Goal: Communication & Community: Answer question/provide support

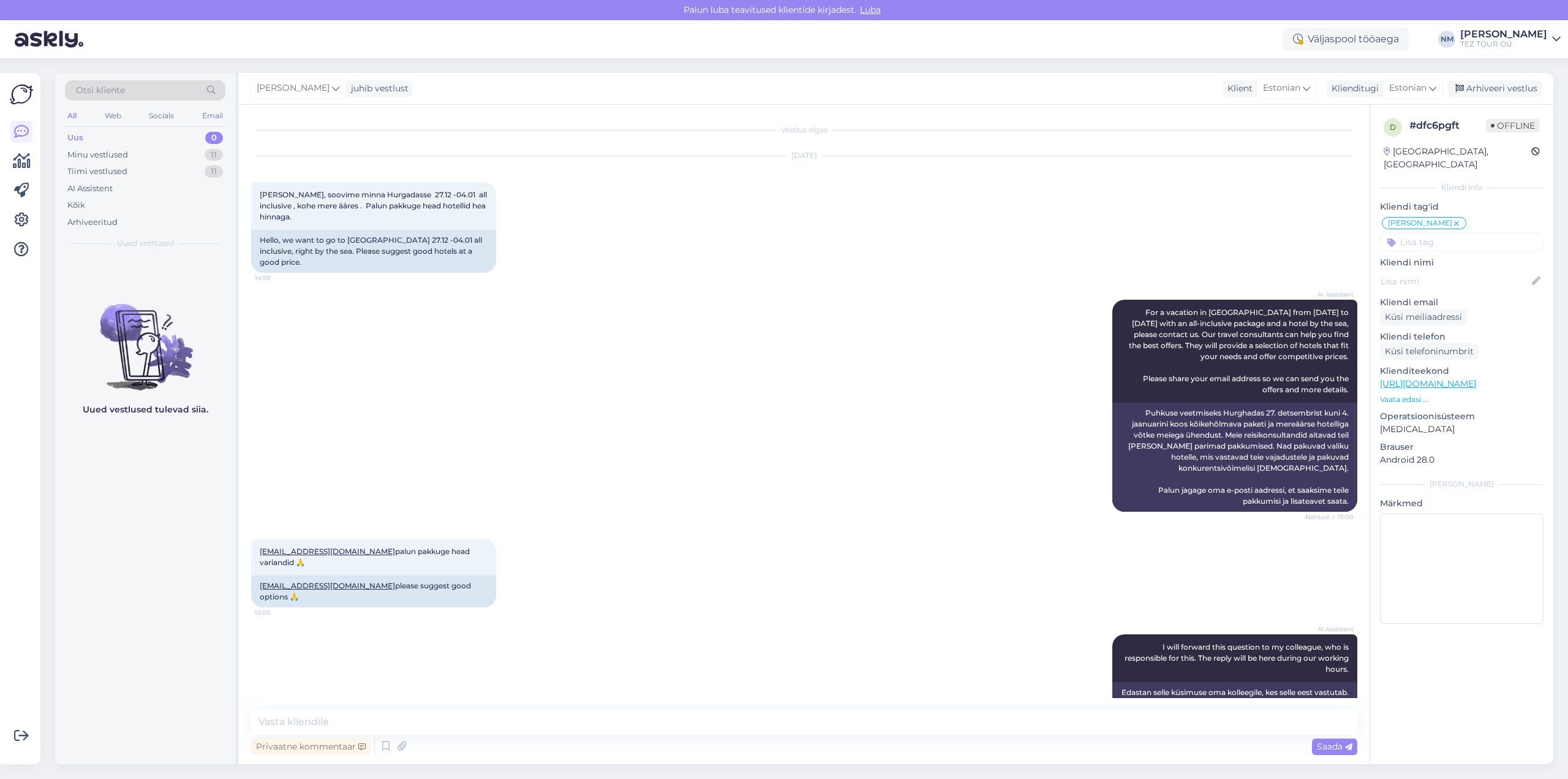
scroll to position [7, 0]
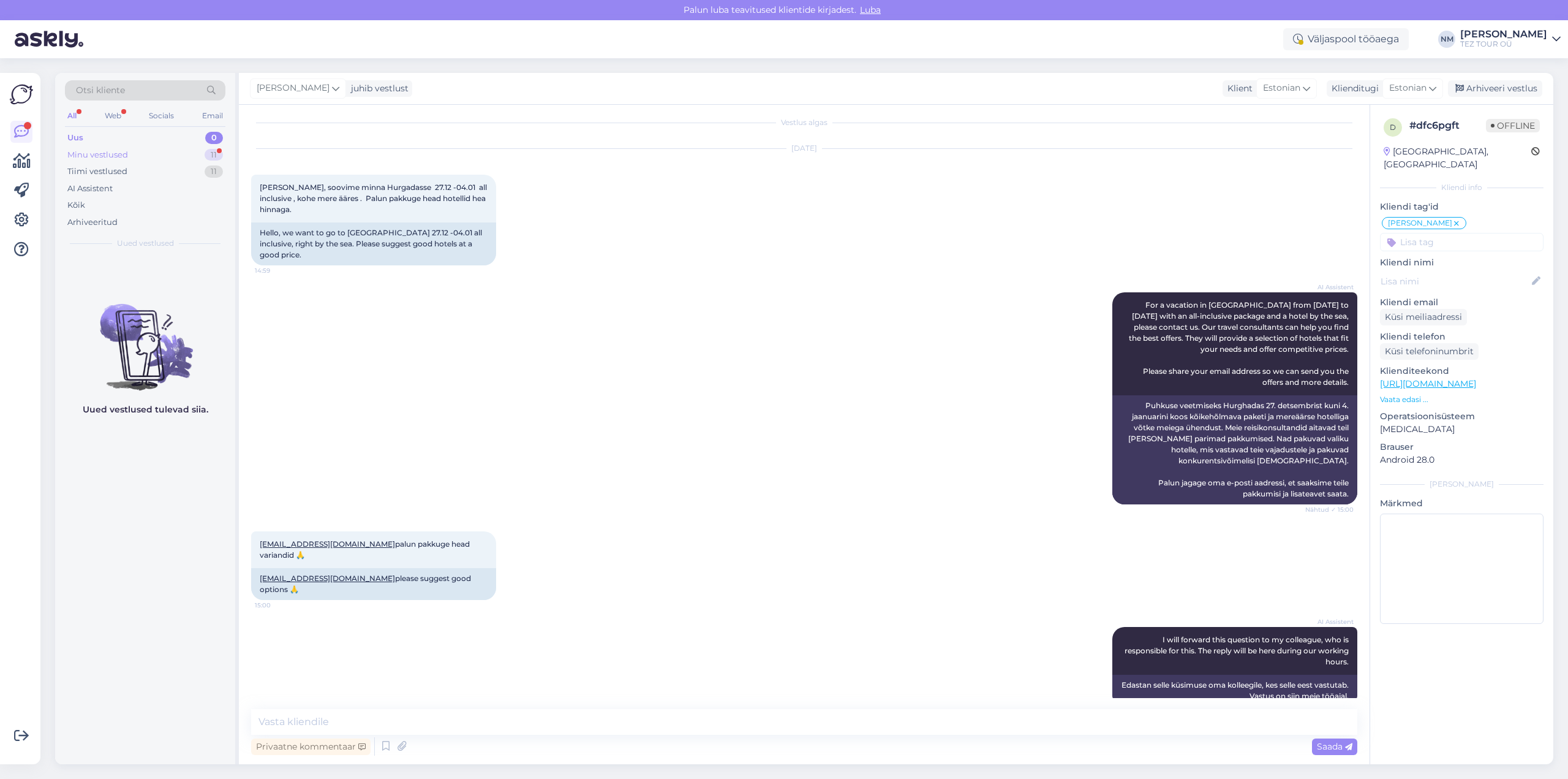
click at [212, 154] on div "11" at bounding box center [213, 154] width 18 height 12
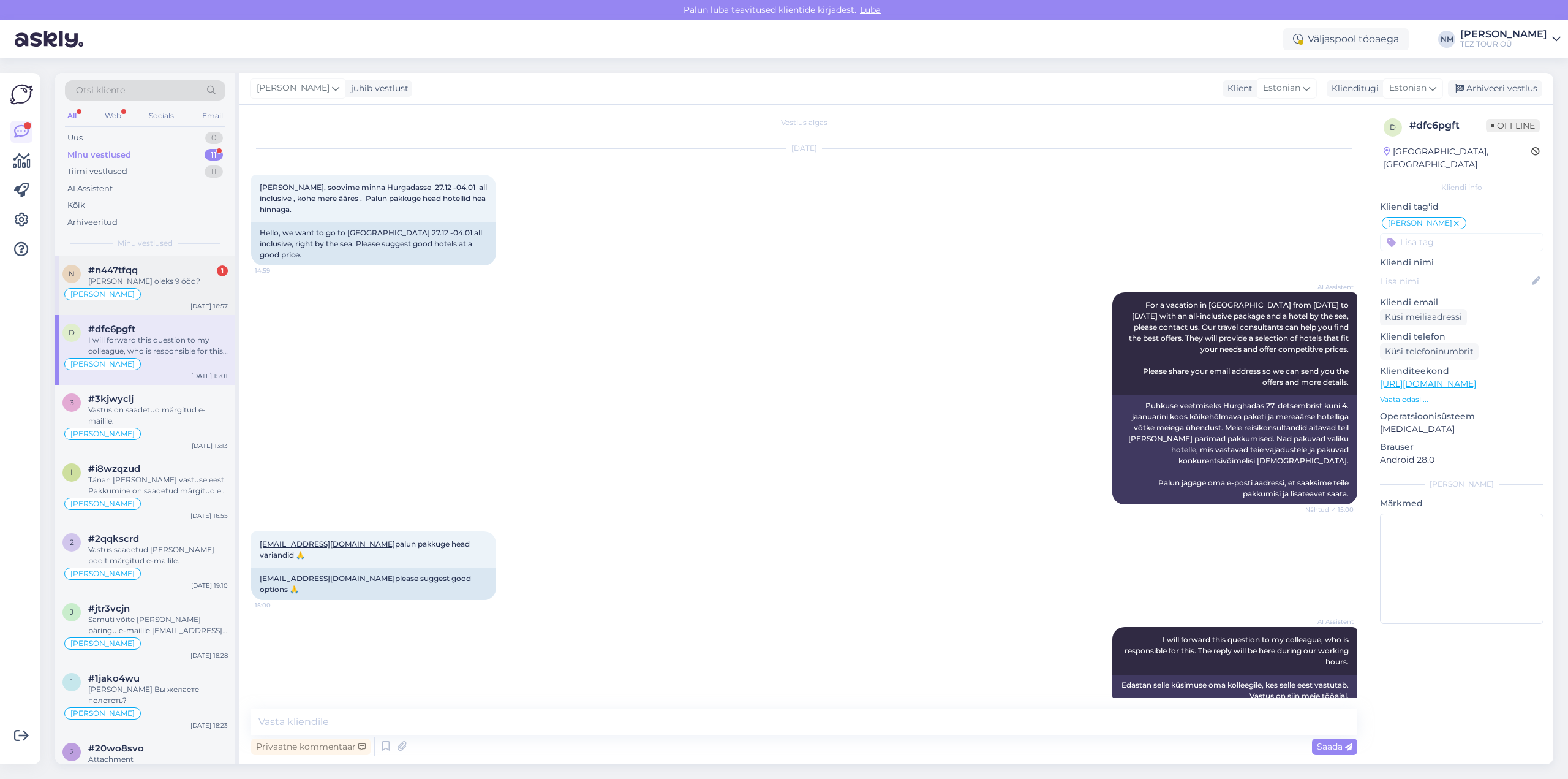
click at [172, 271] on div "#n447tfqq 1" at bounding box center [158, 271] width 140 height 11
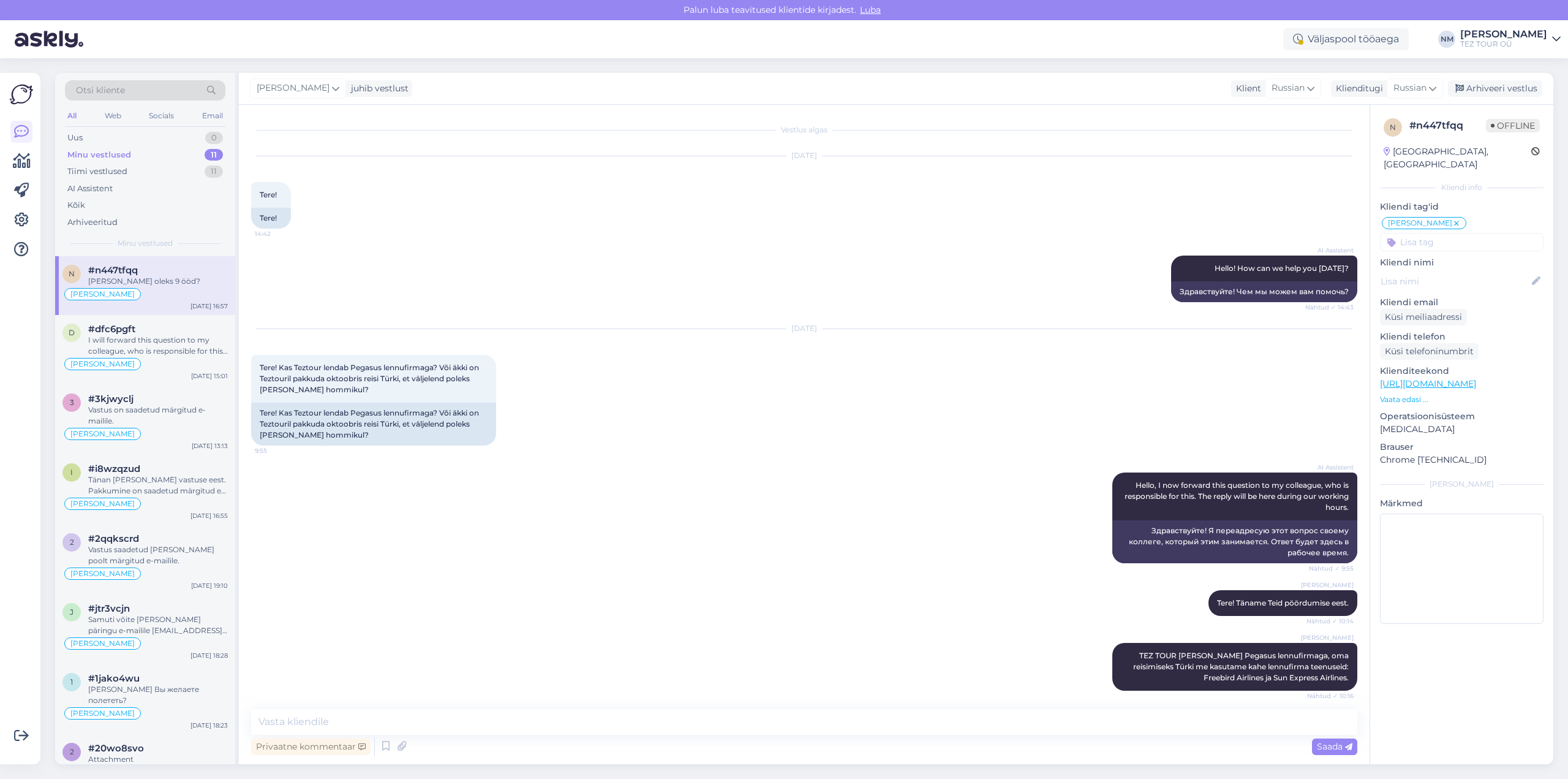
scroll to position [133, 0]
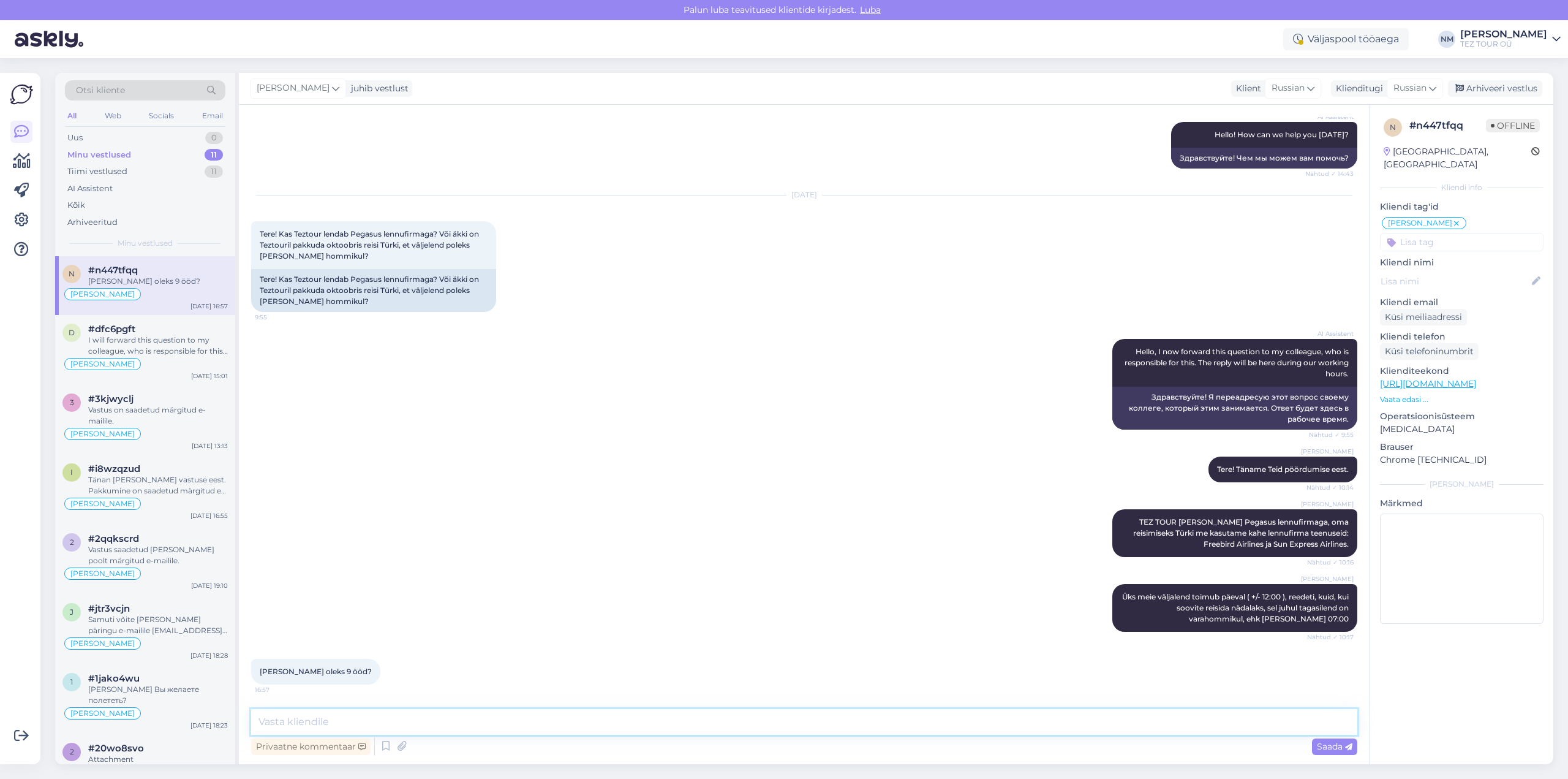
click at [299, 712] on textarea at bounding box center [804, 722] width 1106 height 25
type textarea "Millal täpsemalt soovite Türki minna?"
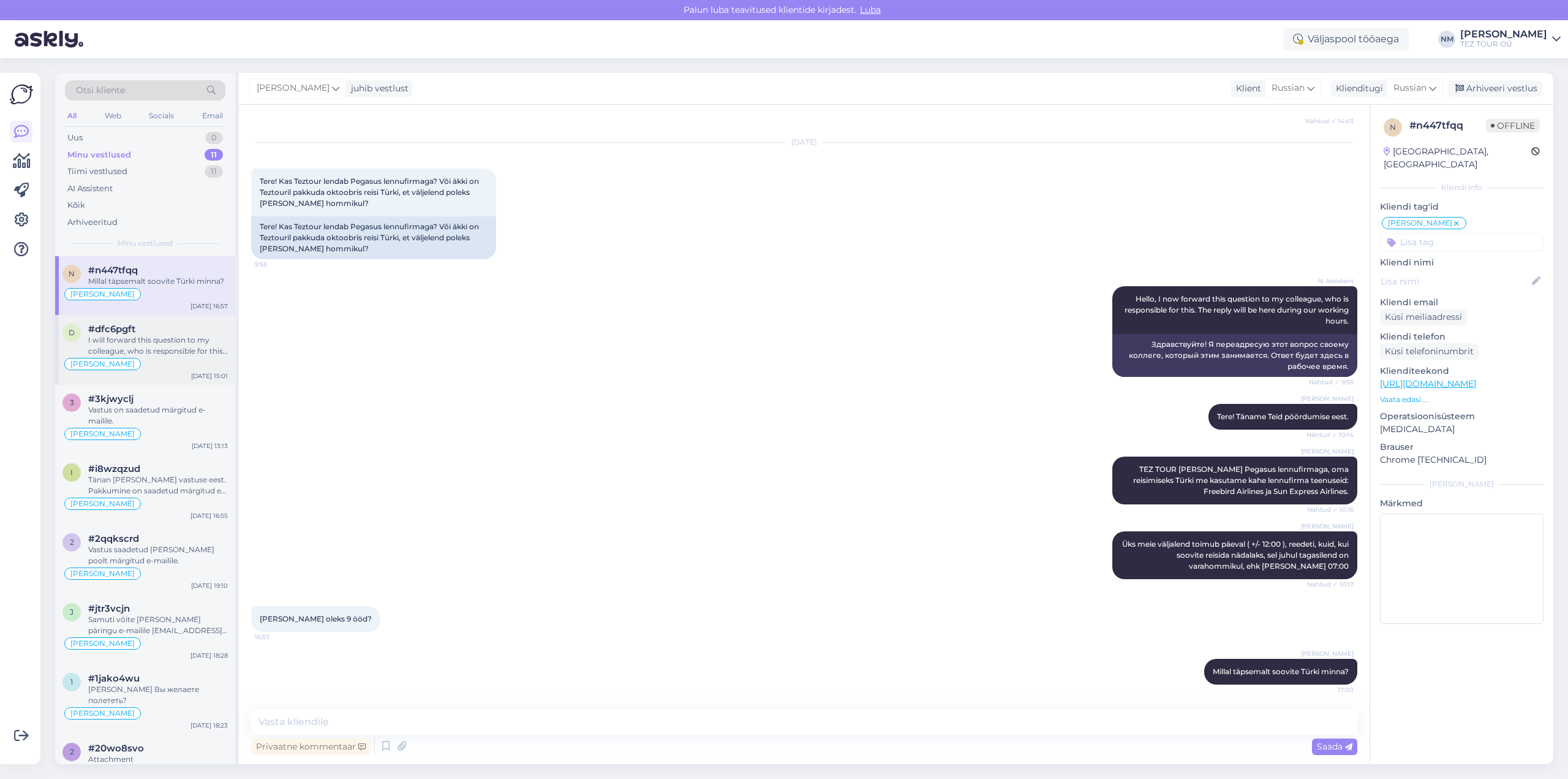
click at [177, 348] on div "I will forward this question to my colleague, who is responsible for this. The …" at bounding box center [158, 346] width 140 height 22
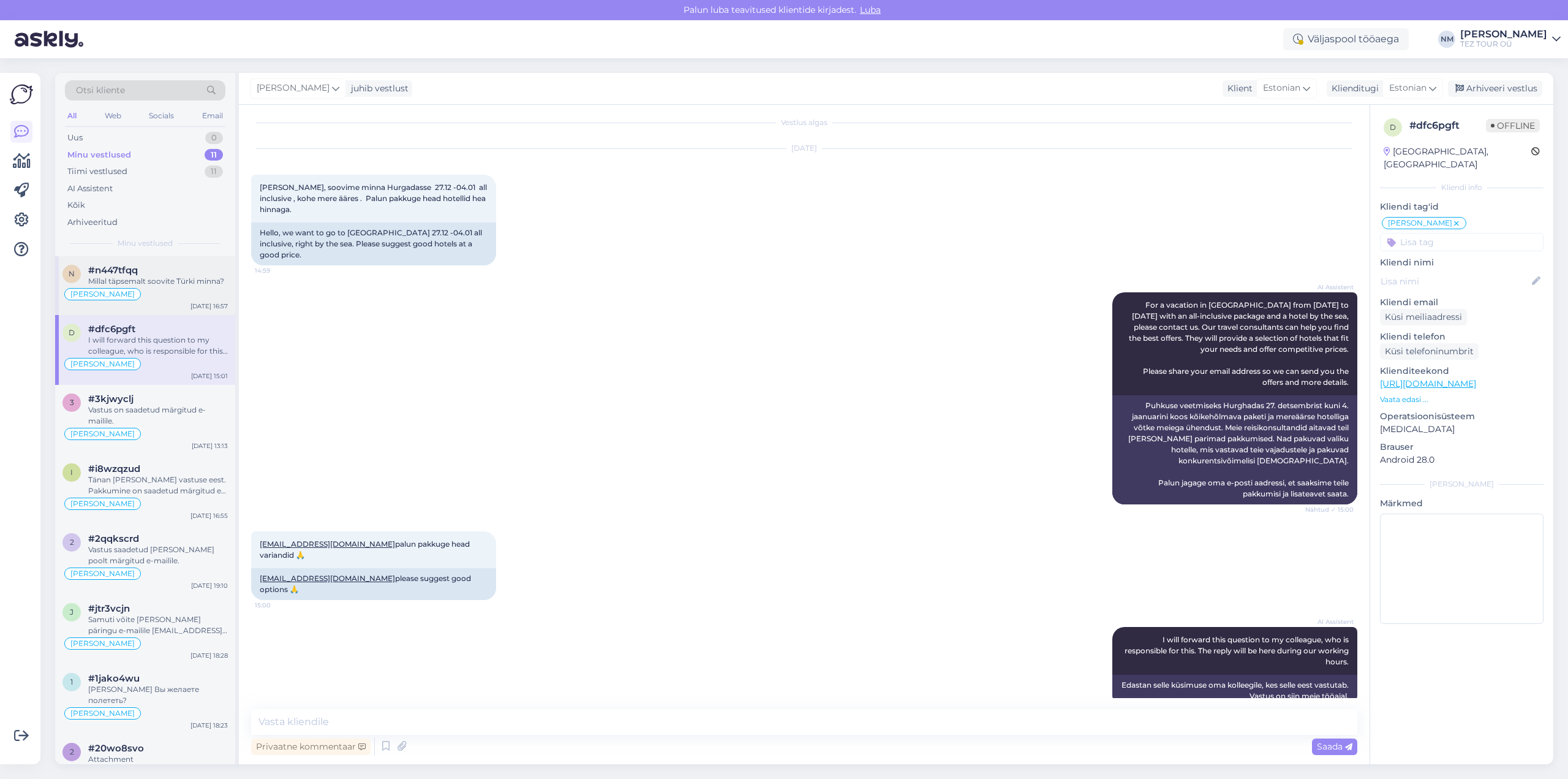
click at [175, 286] on div "Millal täpsemalt soovite Türki minna?" at bounding box center [158, 281] width 140 height 11
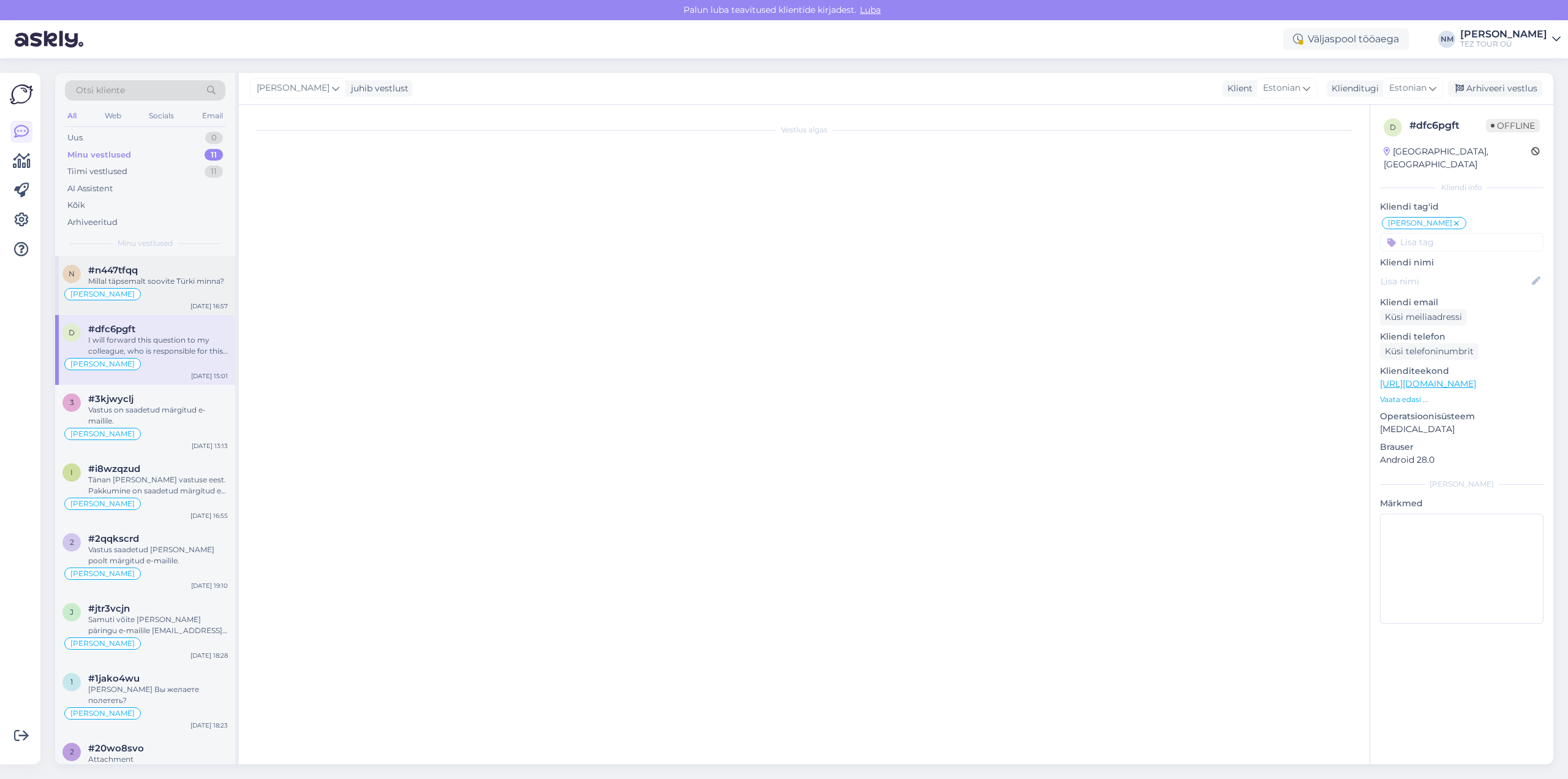
scroll to position [186, 0]
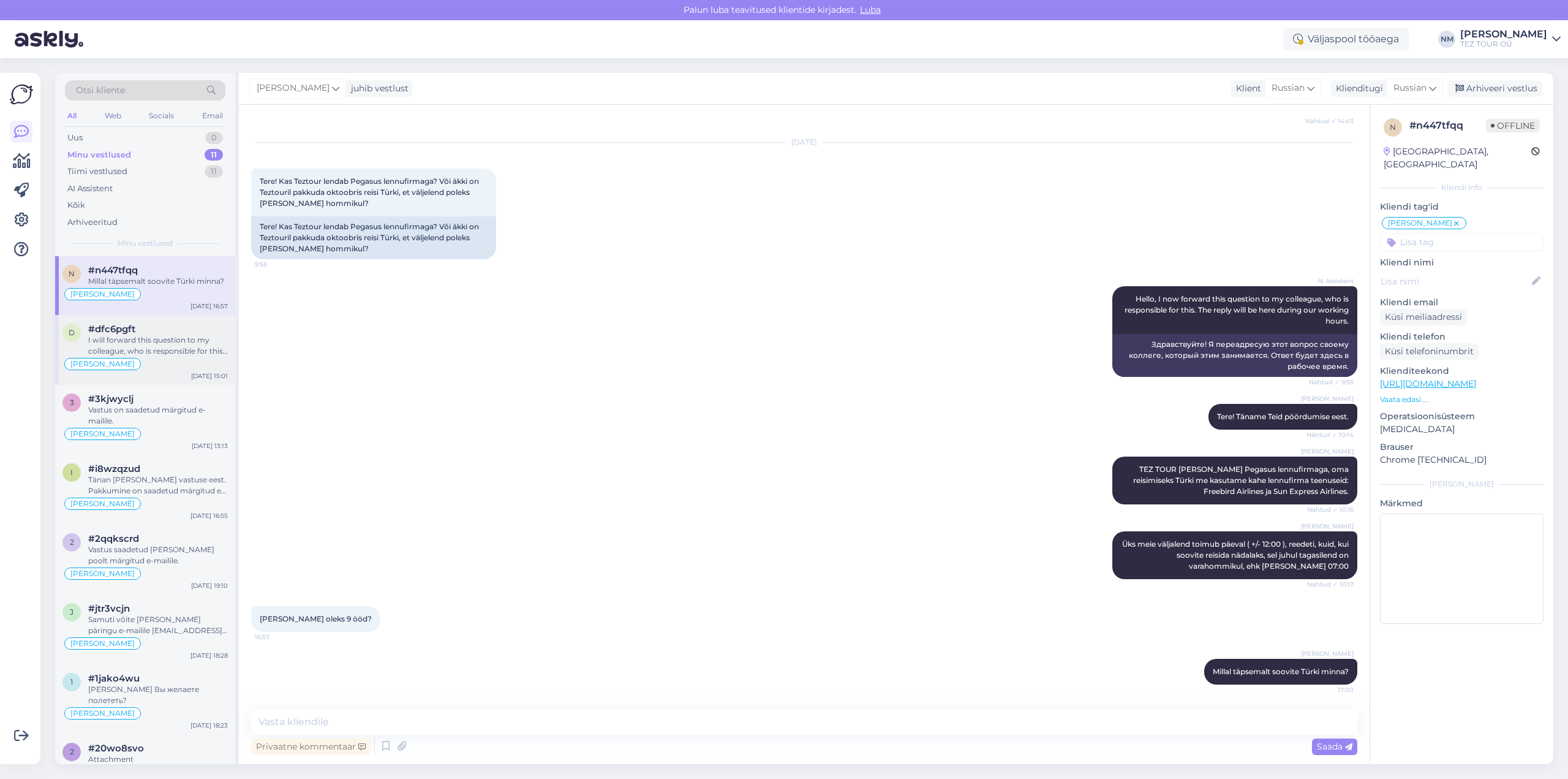
click at [180, 350] on div "I will forward this question to my colleague, who is responsible for this. The …" at bounding box center [158, 346] width 140 height 22
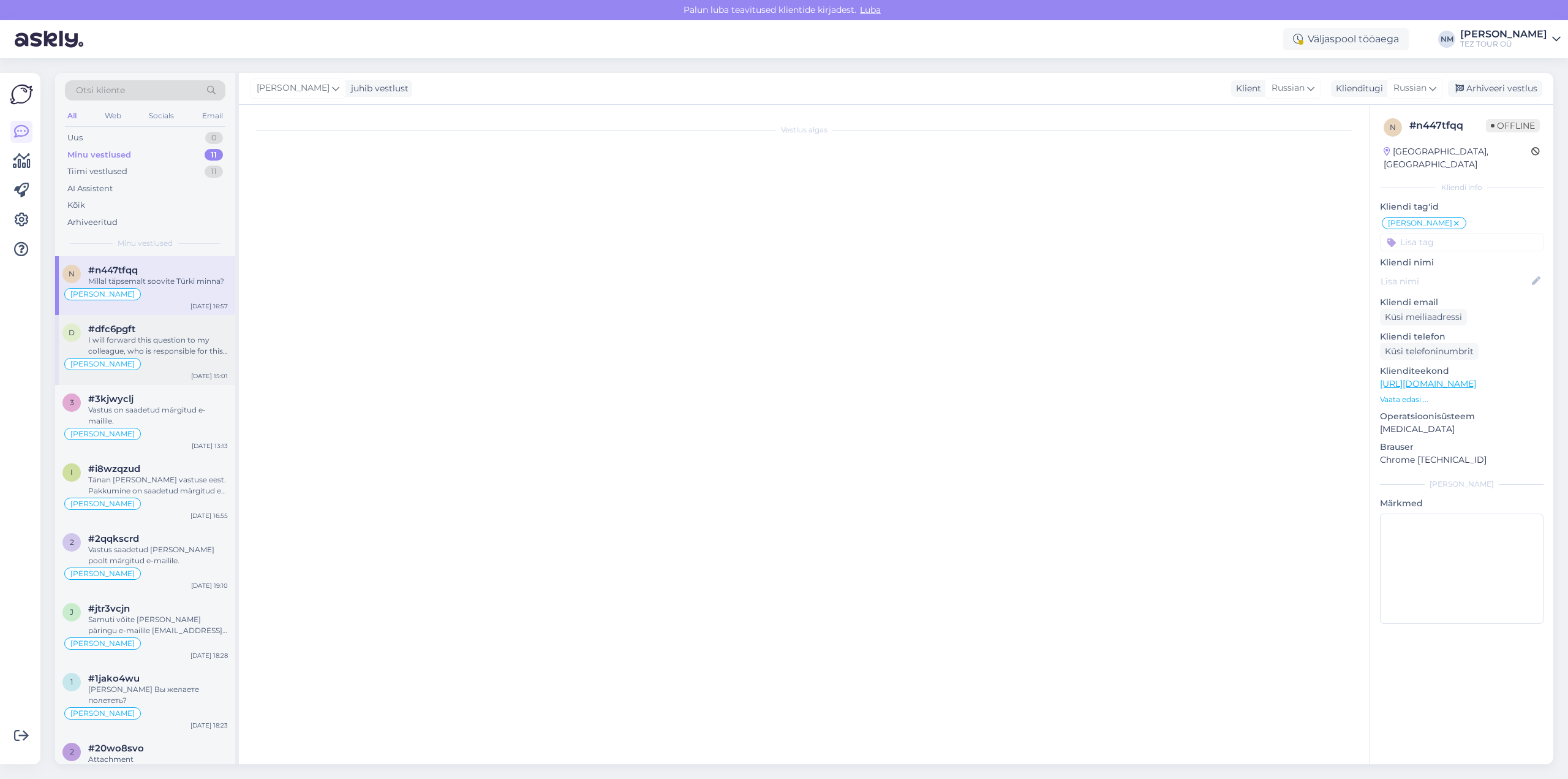
scroll to position [7, 0]
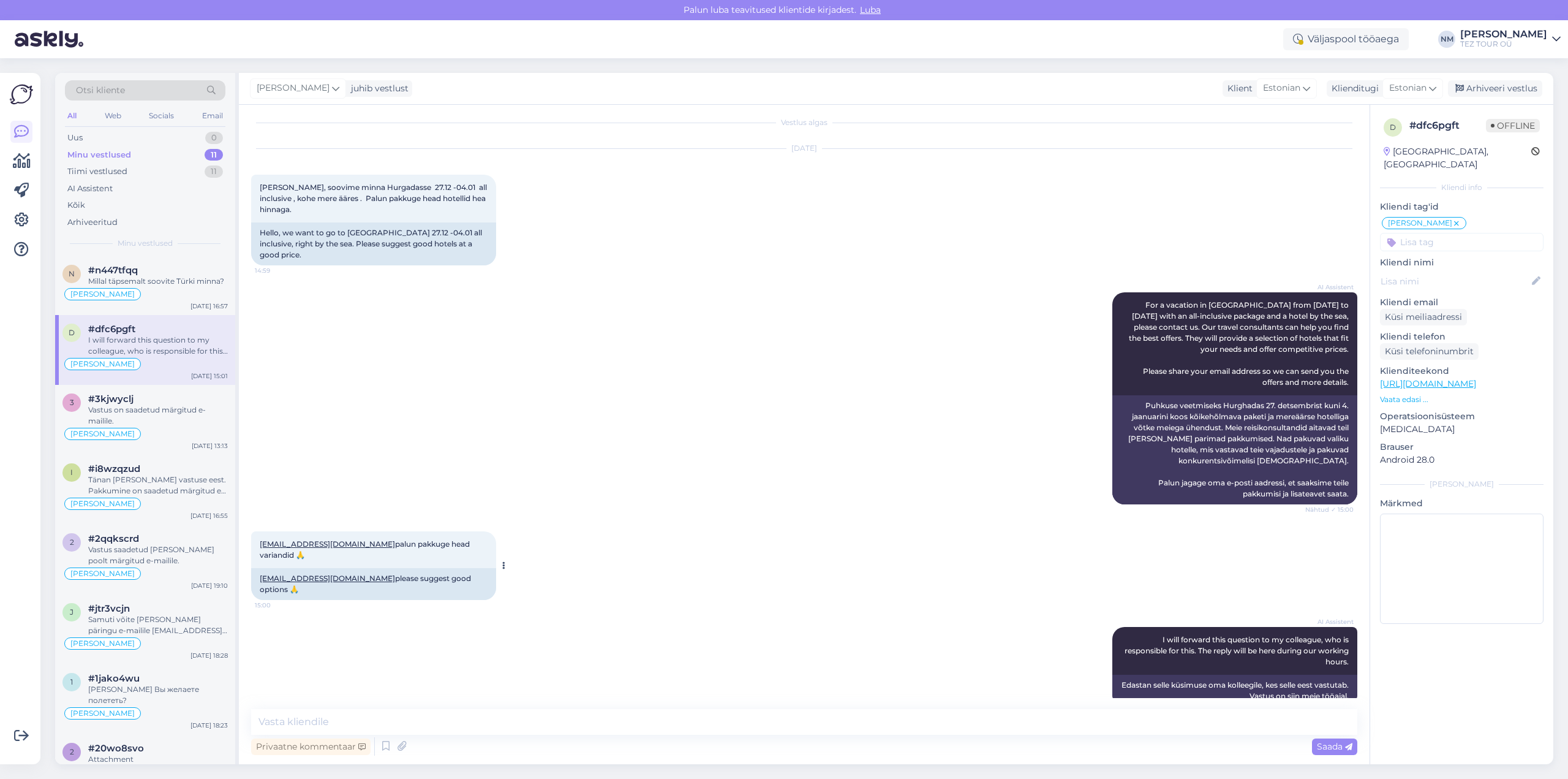
drag, startPoint x: 258, startPoint y: 519, endPoint x: 374, endPoint y: 522, distance: 116.0
click at [374, 531] on div "[EMAIL_ADDRESS][DOMAIN_NAME] palun pakkuge head variandid 🙏 15:00" at bounding box center [374, 549] width 245 height 36
copy link "[EMAIL_ADDRESS][DOMAIN_NAME]"
click at [332, 719] on textarea at bounding box center [804, 722] width 1106 height 25
type textarea "Tere! Täname Teid pöördumise eest."
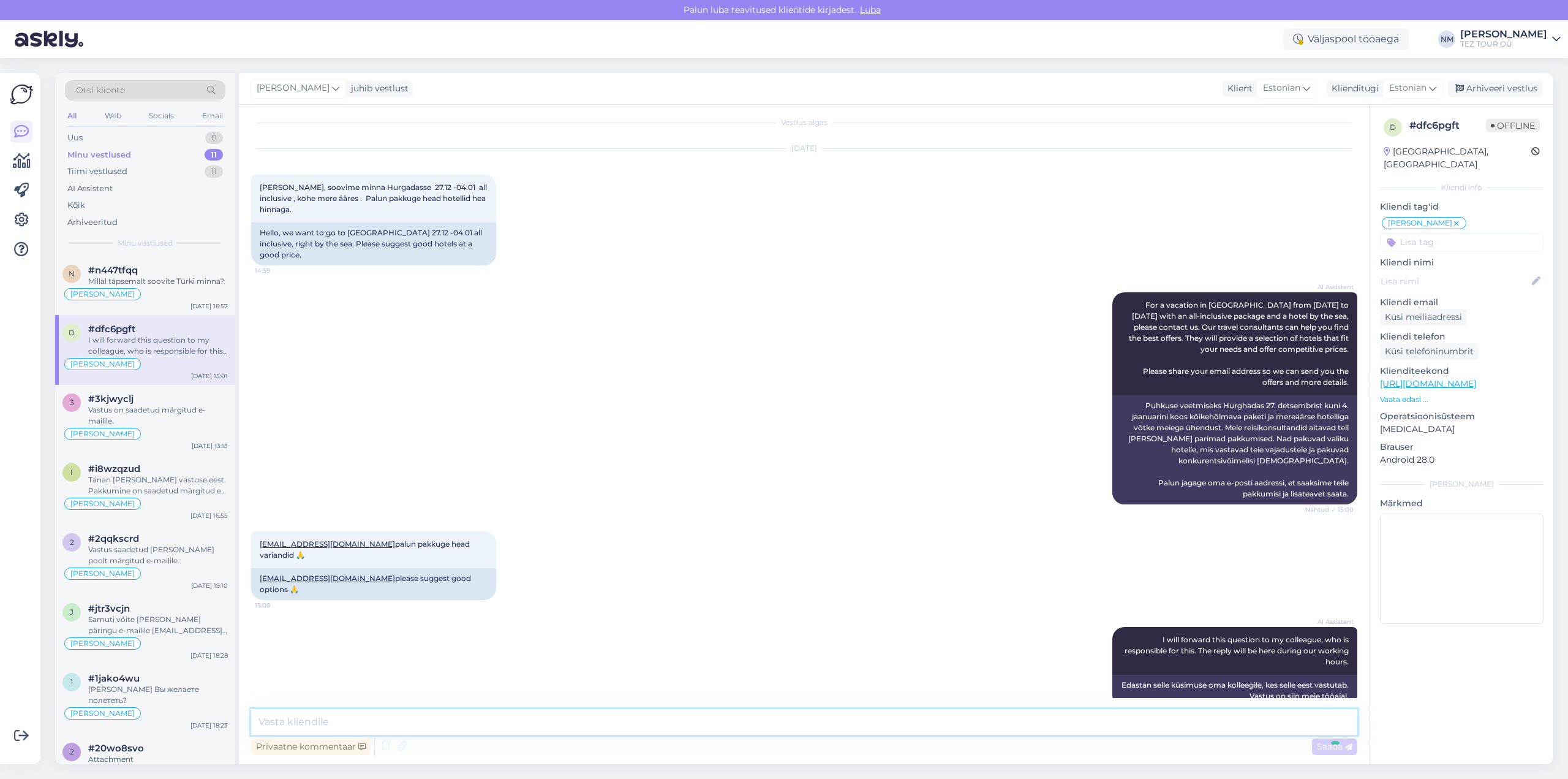
scroll to position [60, 0]
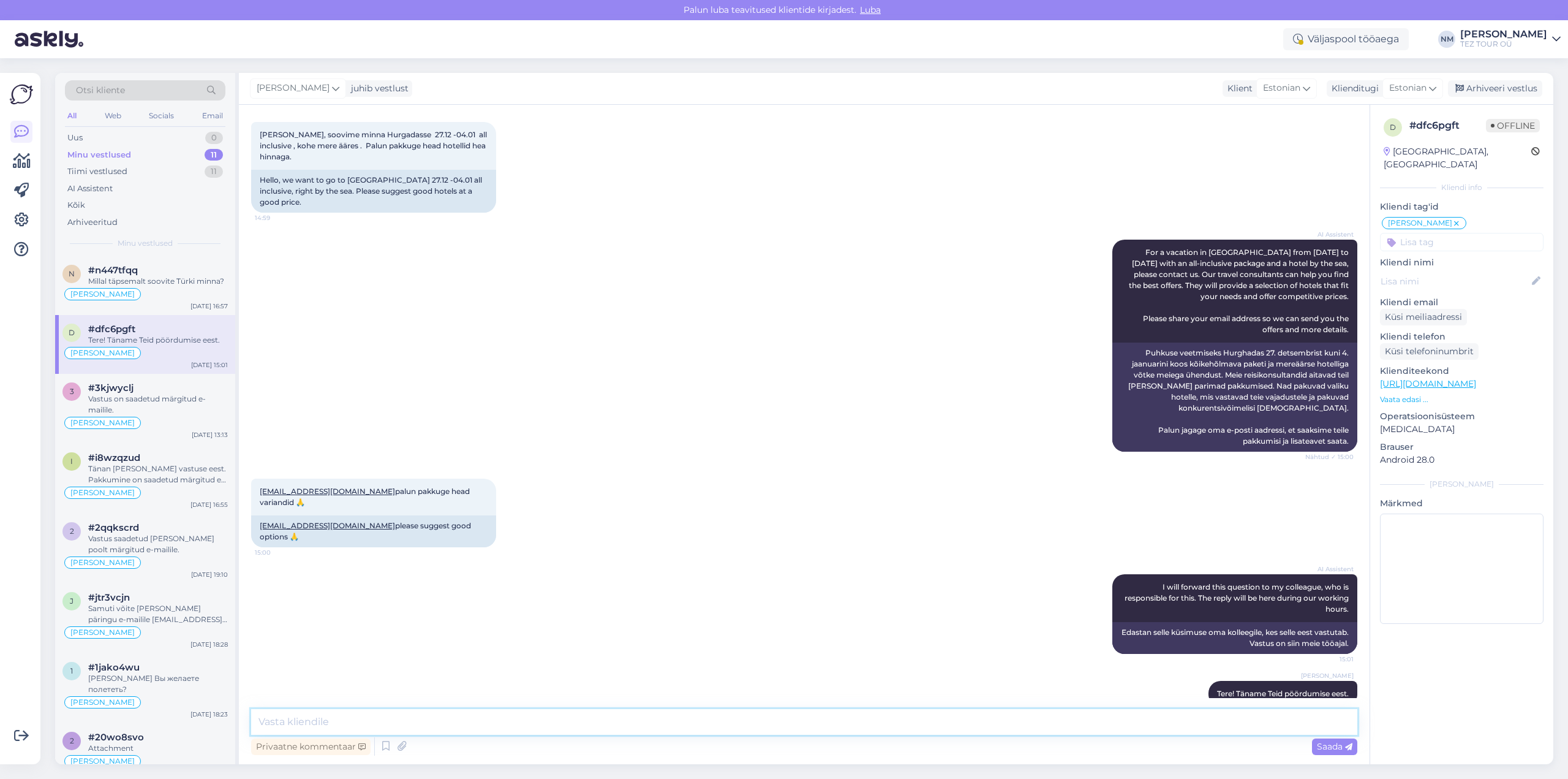
click at [288, 721] on textarea at bounding box center [804, 722] width 1106 height 25
type textarea "Pakkumine on saadetud märgitud e-mailile."
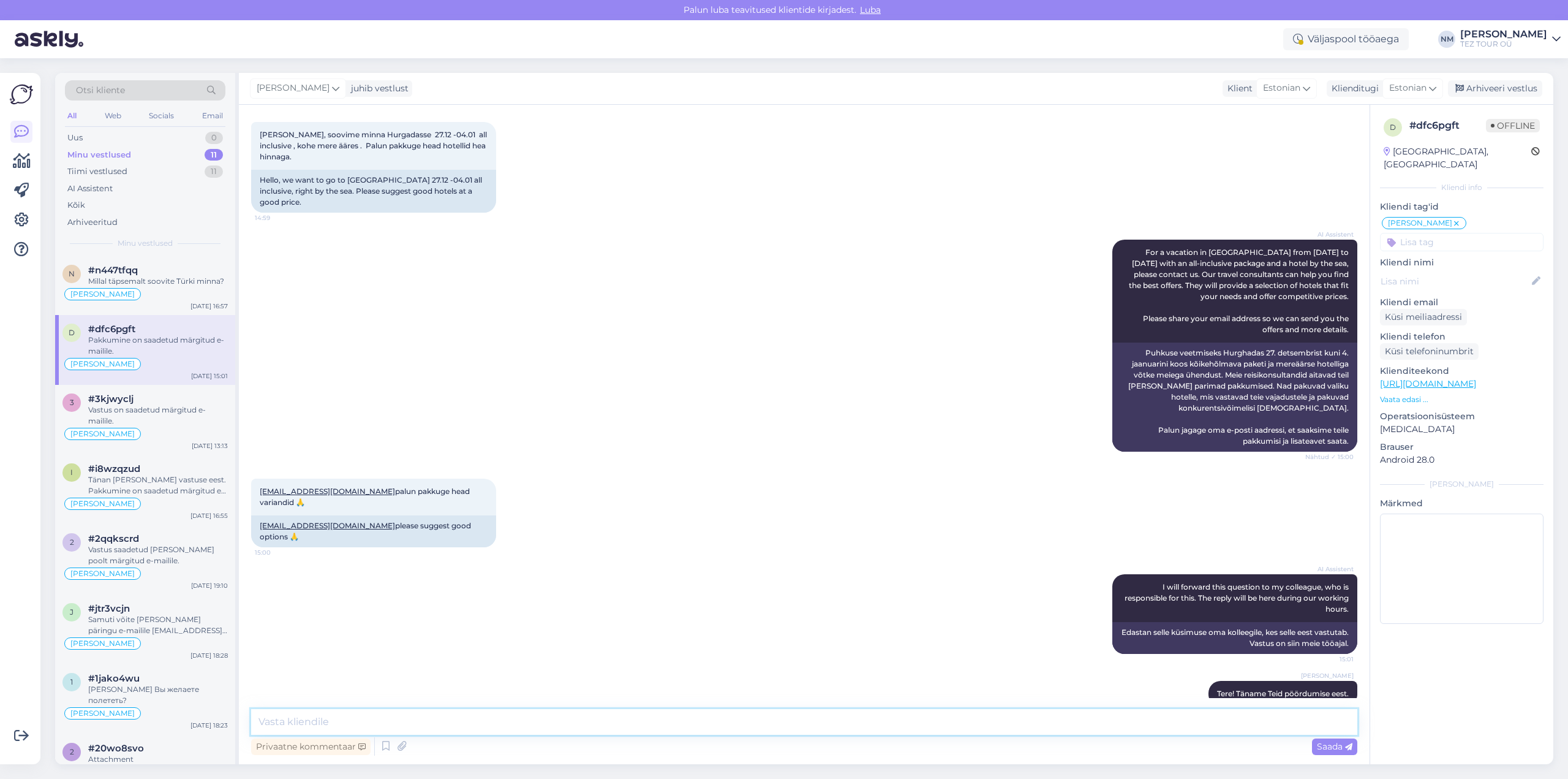
scroll to position [113, 0]
